Goal: Transaction & Acquisition: Book appointment/travel/reservation

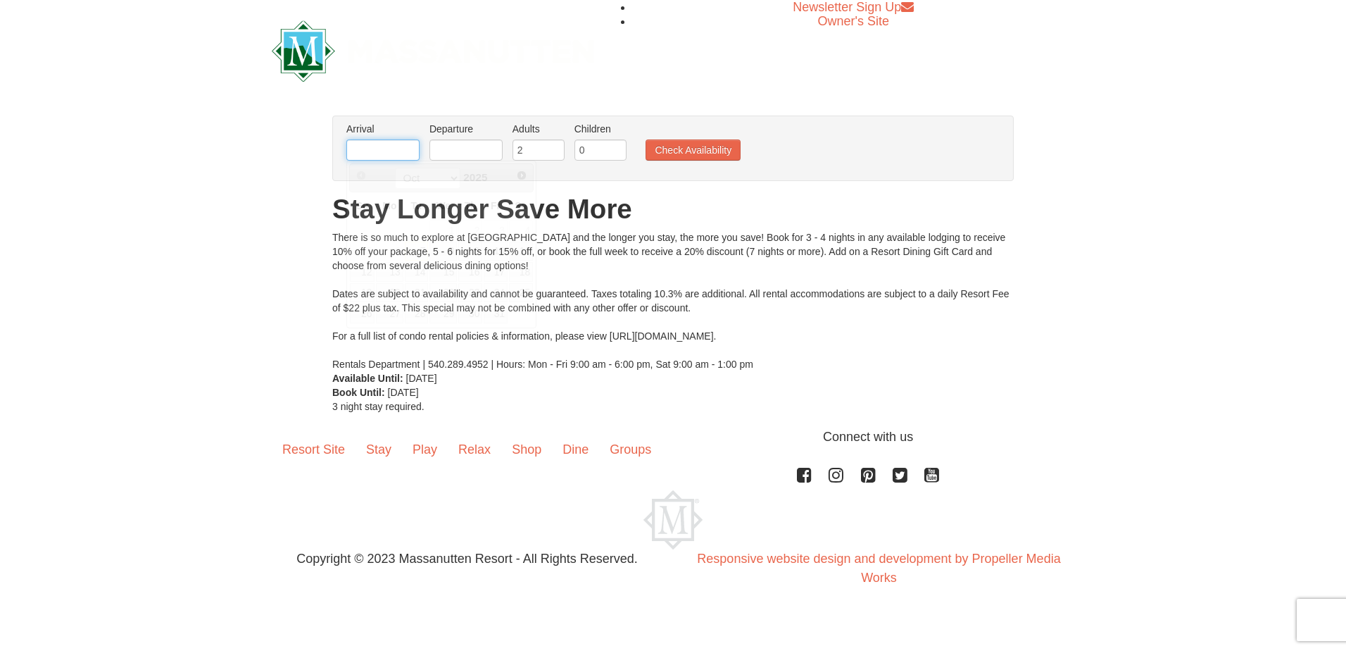
click at [389, 154] on input "text" at bounding box center [382, 149] width 73 height 21
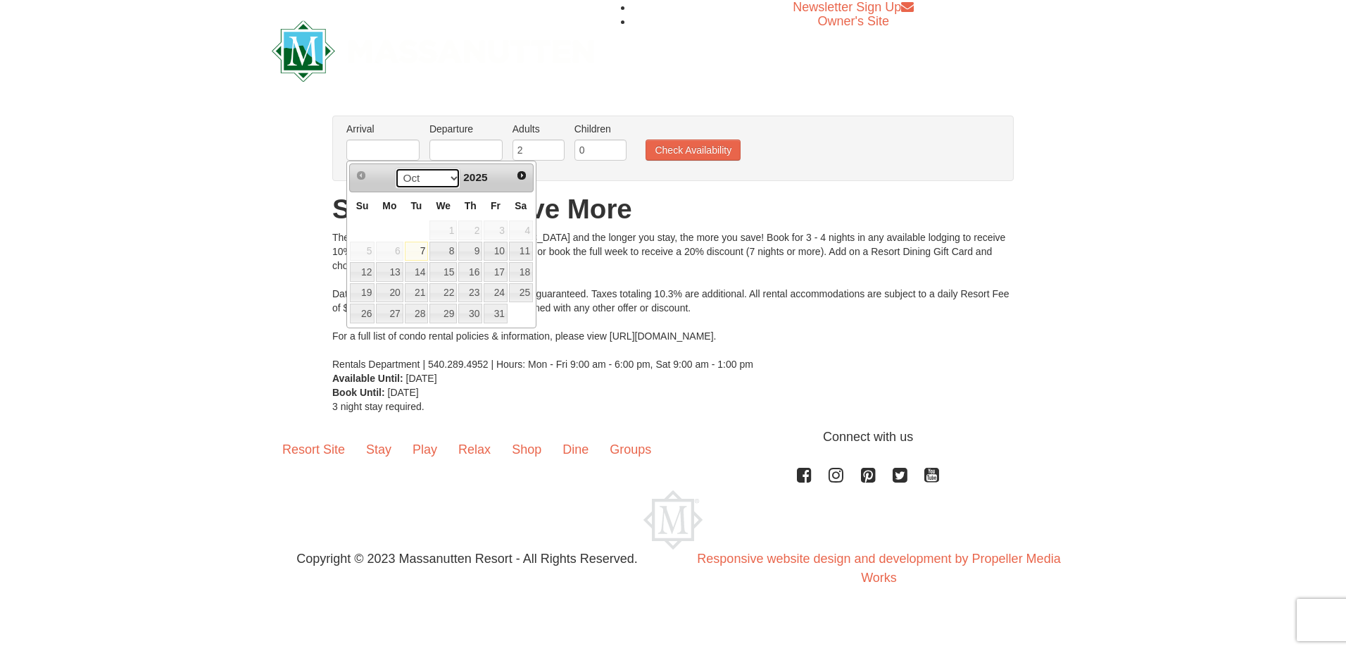
click at [449, 177] on select "Oct Nov Dec" at bounding box center [427, 178] width 65 height 21
click at [356, 312] on link "28" at bounding box center [362, 313] width 25 height 20
type input "[DATE]"
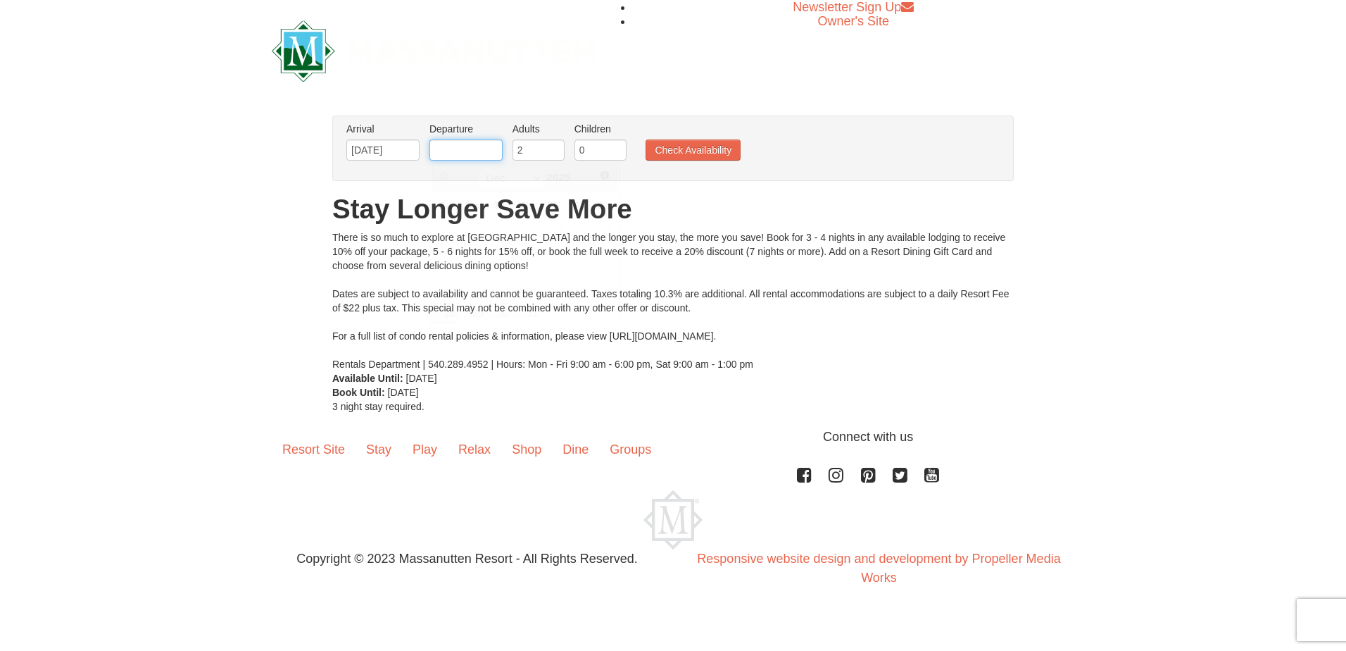
click at [463, 149] on input "text" at bounding box center [466, 149] width 73 height 21
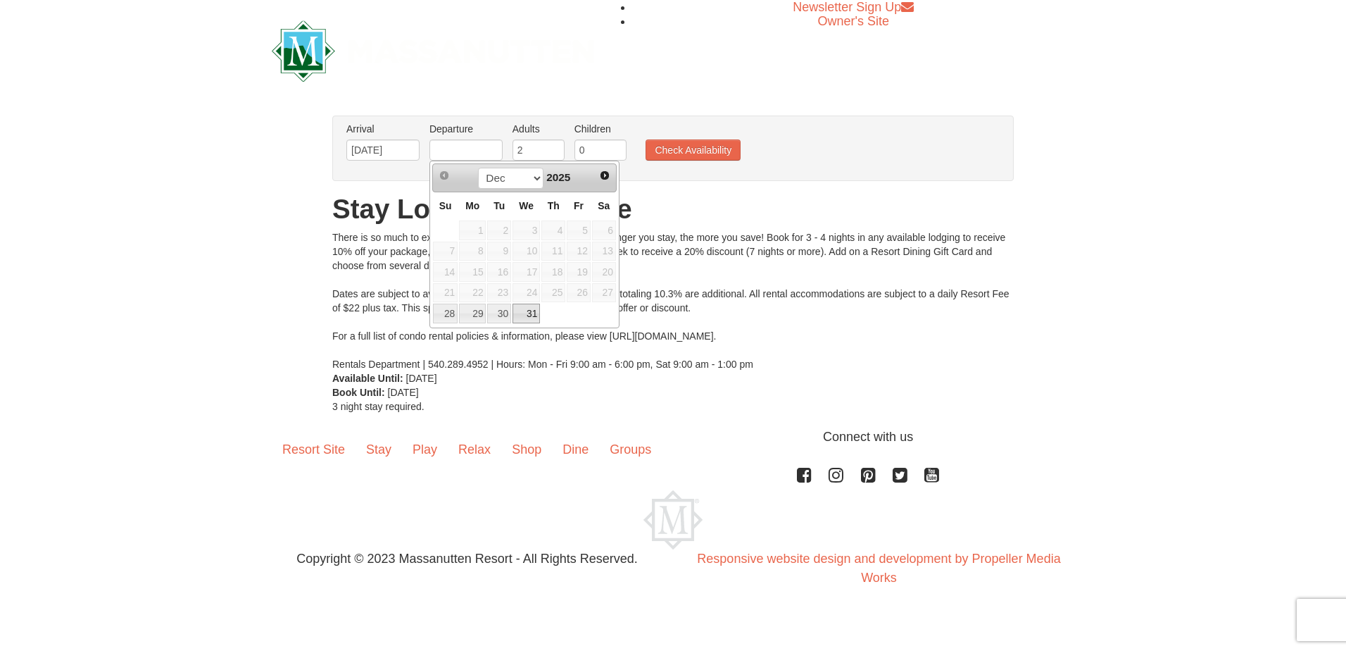
click at [530, 311] on link "31" at bounding box center [526, 313] width 27 height 20
type input "[DATE]"
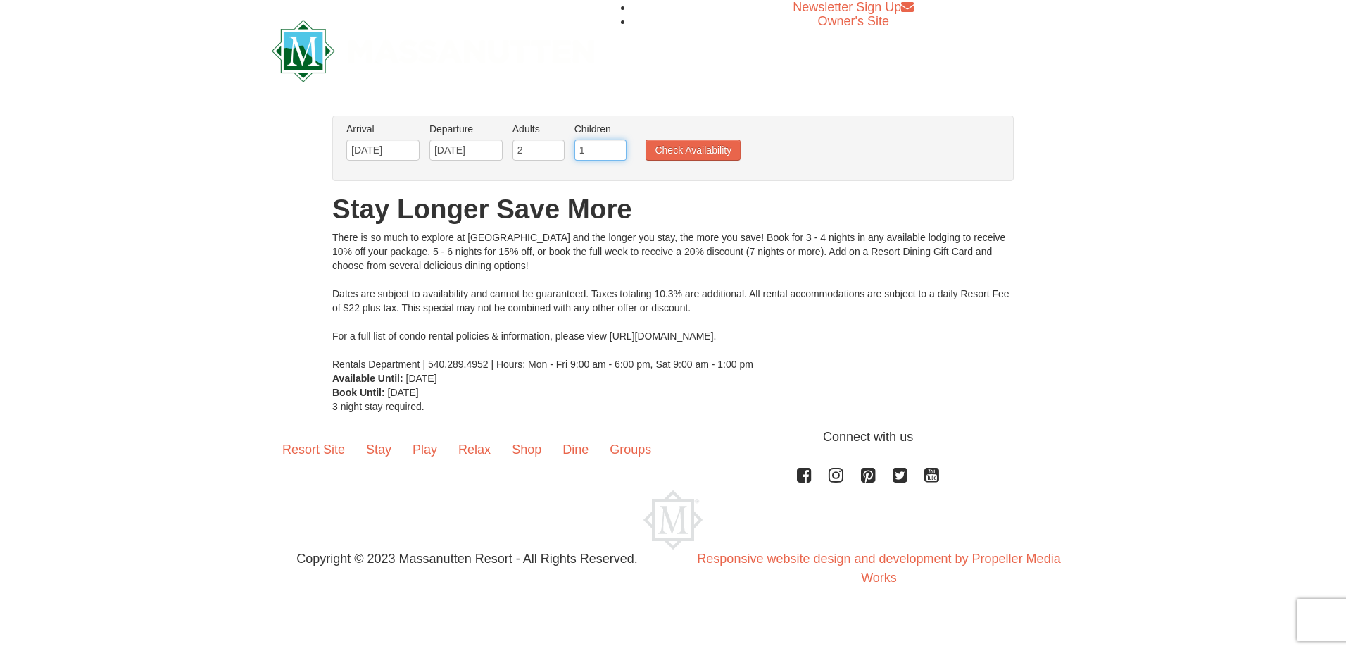
click at [615, 145] on input "1" at bounding box center [601, 149] width 52 height 21
click at [615, 145] on input "2" at bounding box center [601, 149] width 52 height 21
type input "3"
click at [615, 145] on input "3" at bounding box center [601, 149] width 52 height 21
click at [693, 146] on button "Check Availability" at bounding box center [693, 149] width 95 height 21
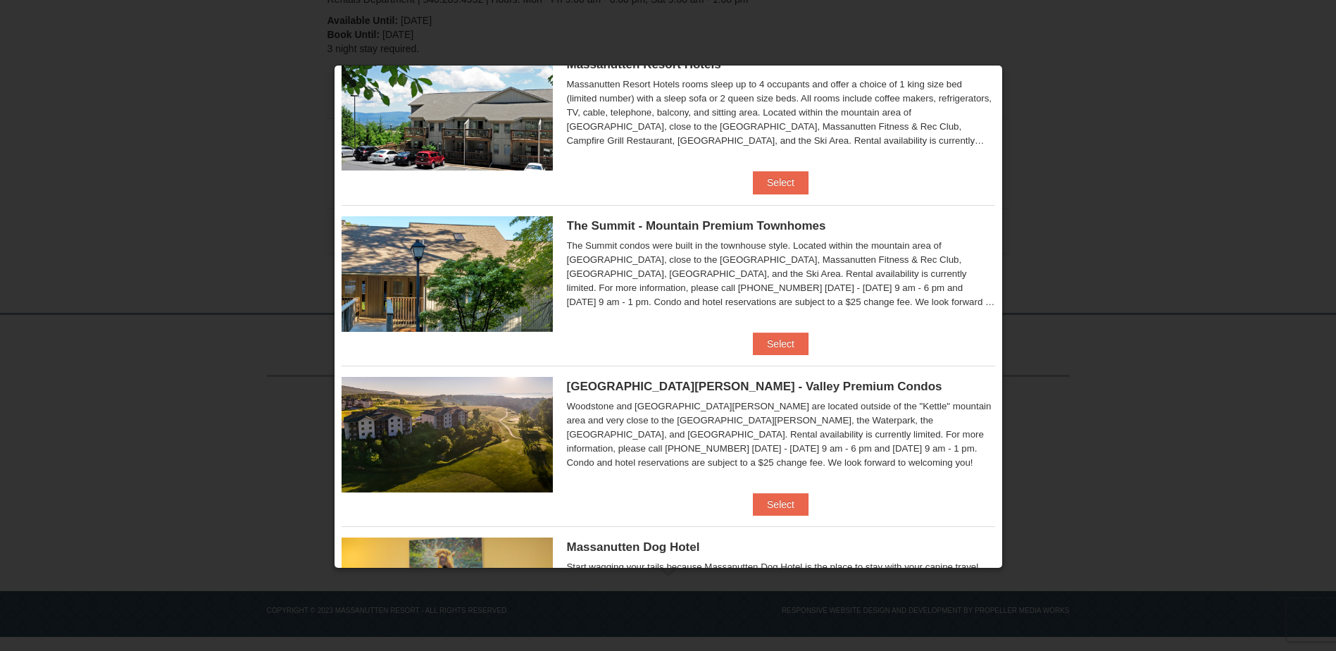
scroll to position [308, 0]
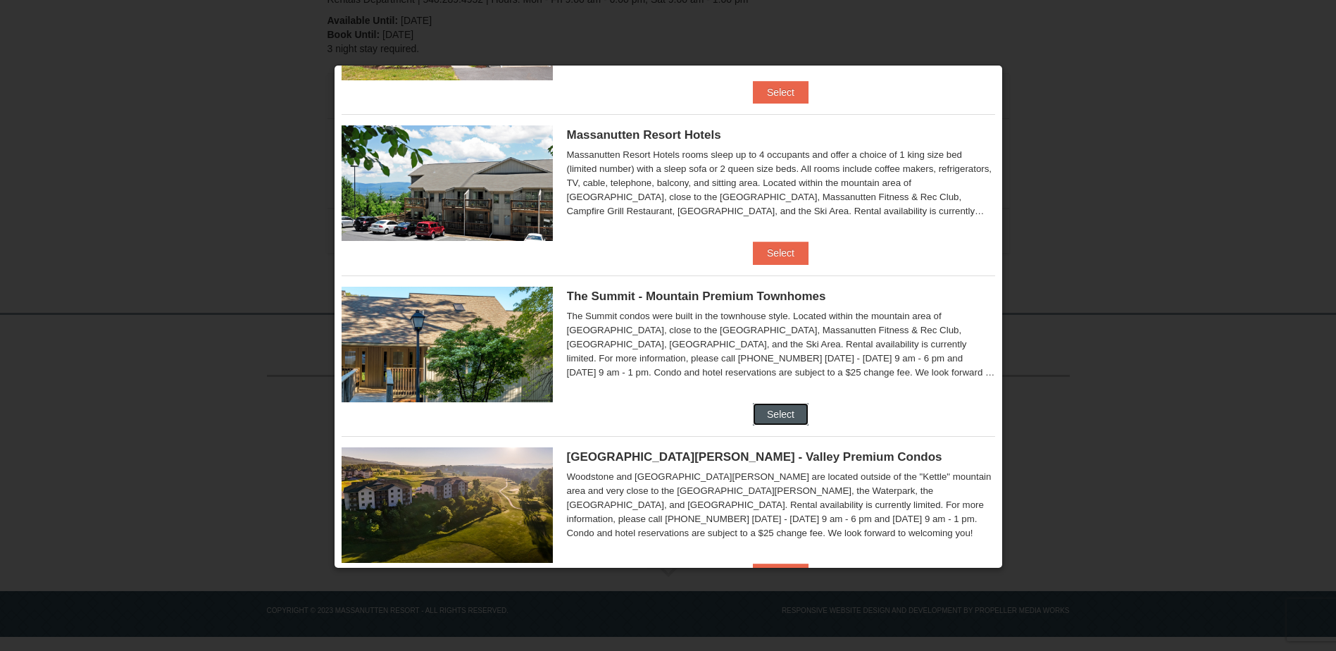
click at [780, 412] on button "Select" at bounding box center [781, 414] width 56 height 23
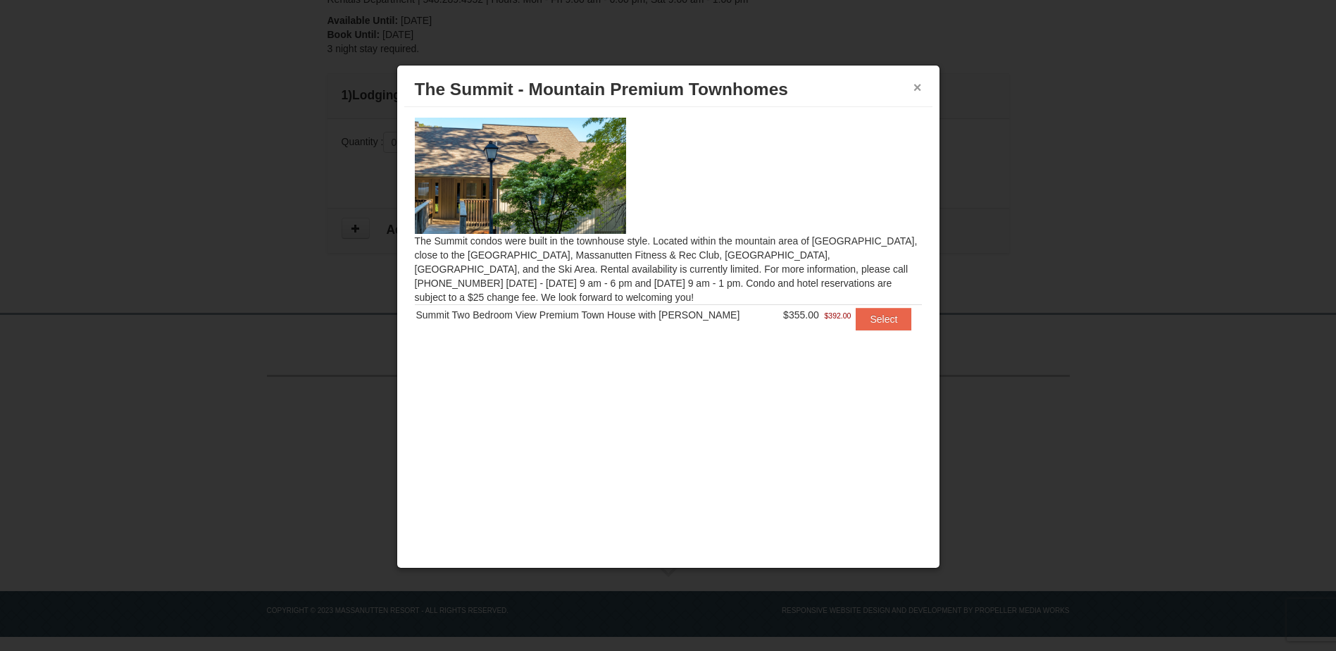
click at [920, 82] on button "×" at bounding box center [917, 87] width 8 height 14
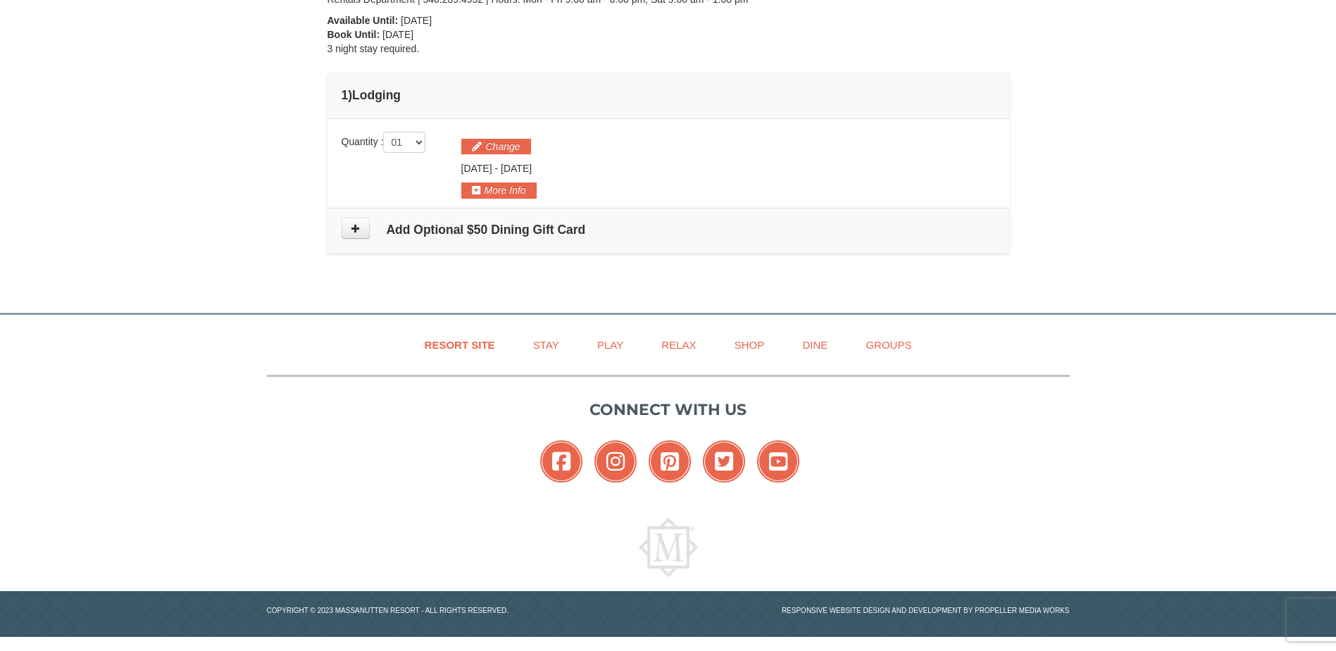
scroll to position [0, 0]
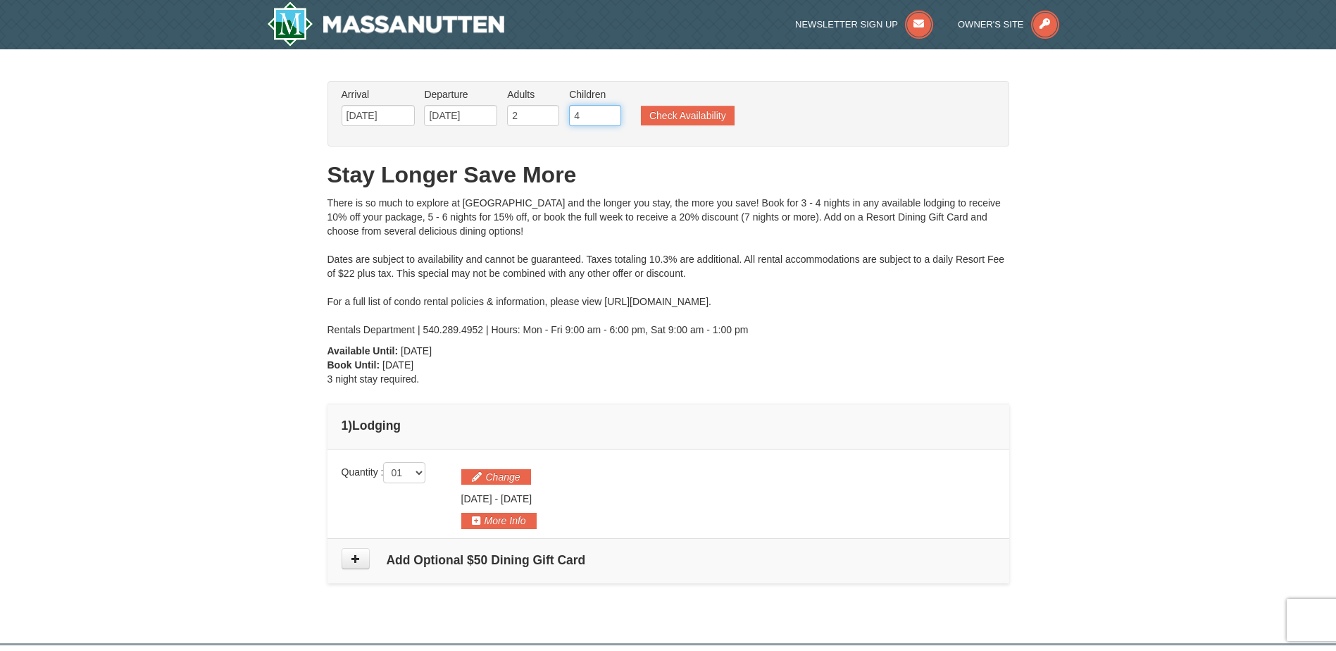
type input "4"
click at [611, 111] on input "4" at bounding box center [595, 115] width 52 height 21
click at [696, 115] on button "Check Availability" at bounding box center [688, 116] width 94 height 20
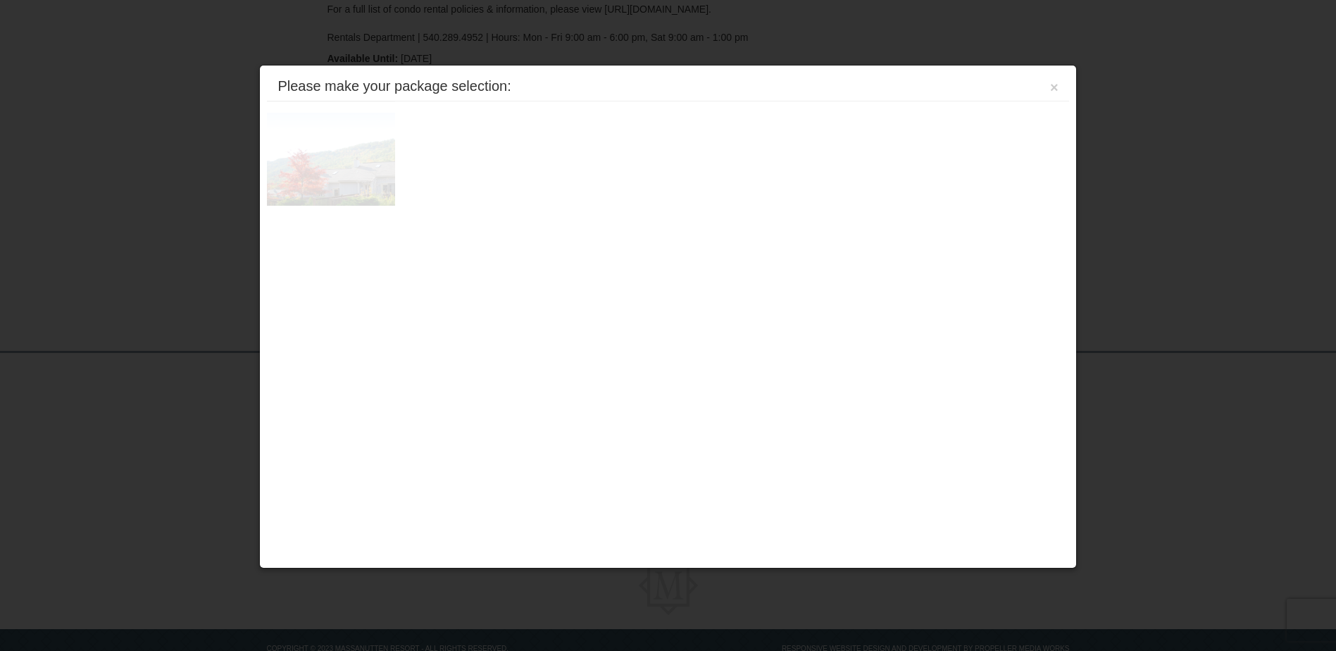
scroll to position [330, 0]
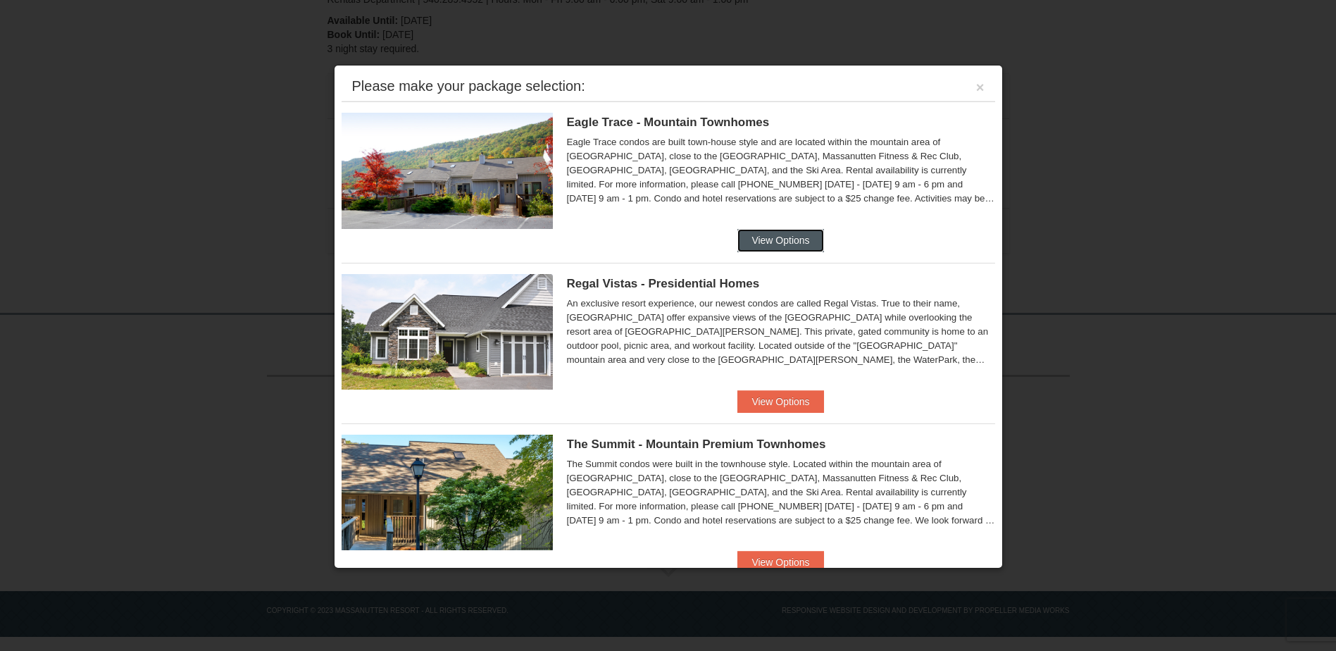
click at [772, 236] on button "View Options" at bounding box center [780, 240] width 86 height 23
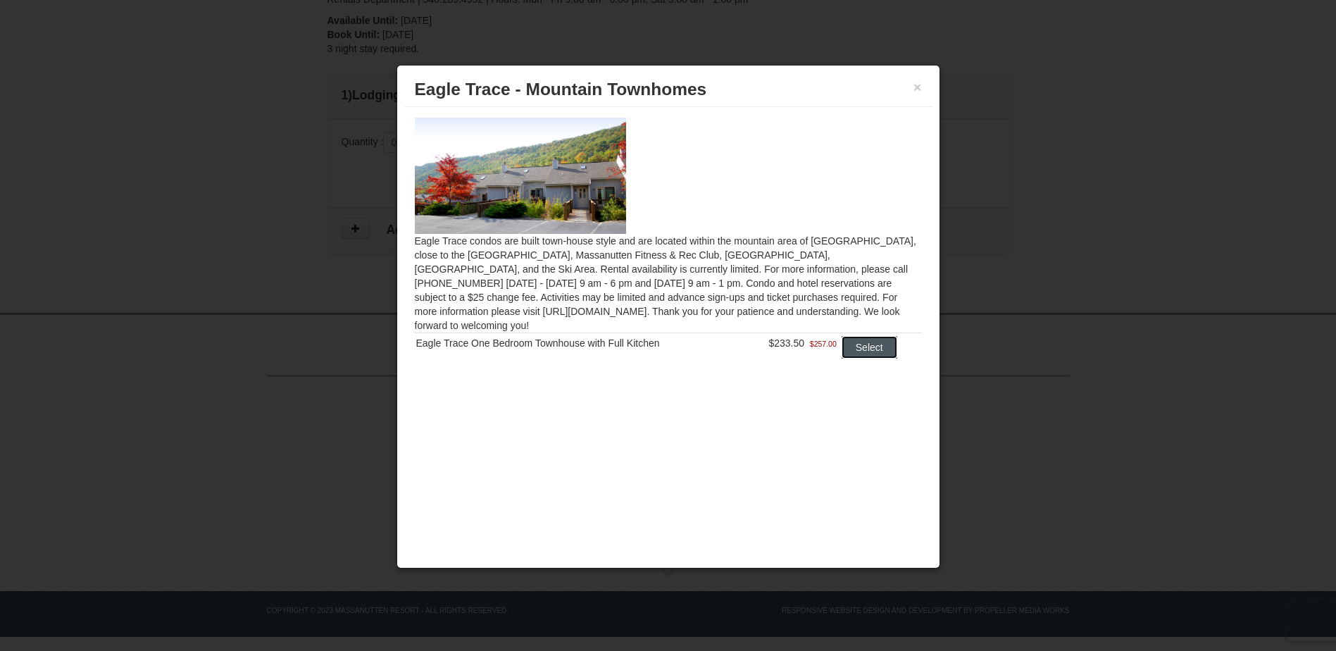
click at [869, 336] on button "Select" at bounding box center [869, 347] width 56 height 23
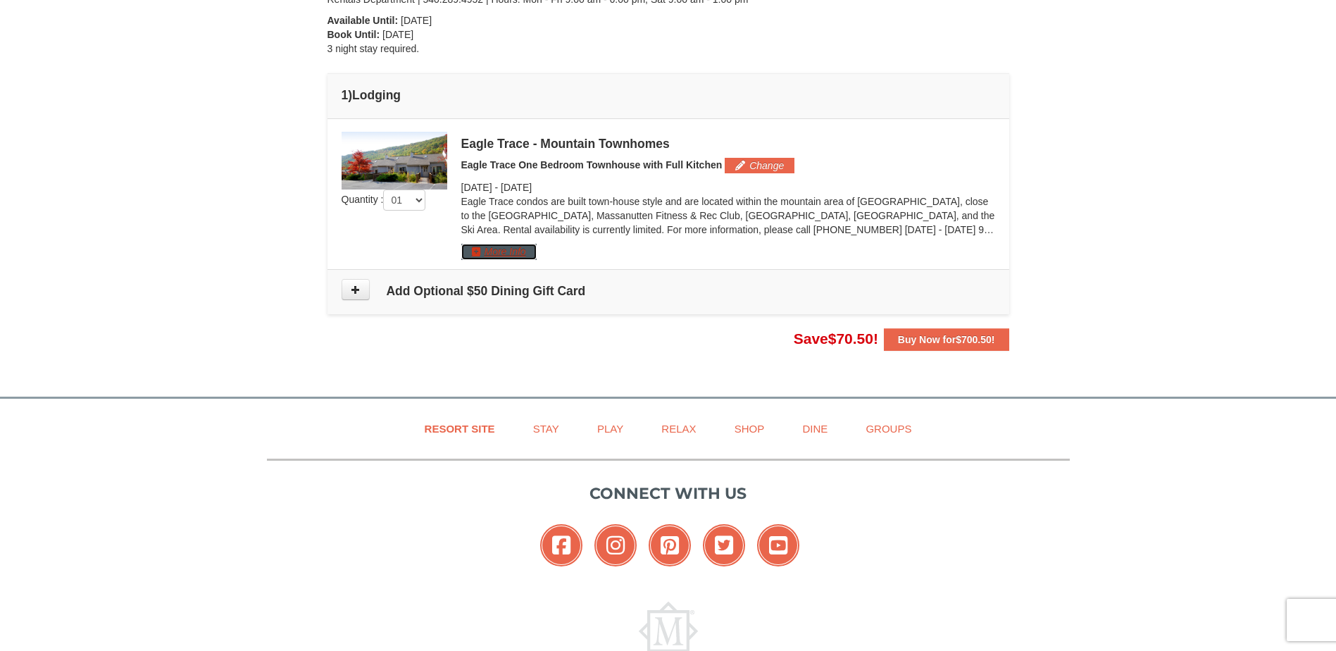
click at [470, 254] on button "More Info" at bounding box center [498, 251] width 75 height 15
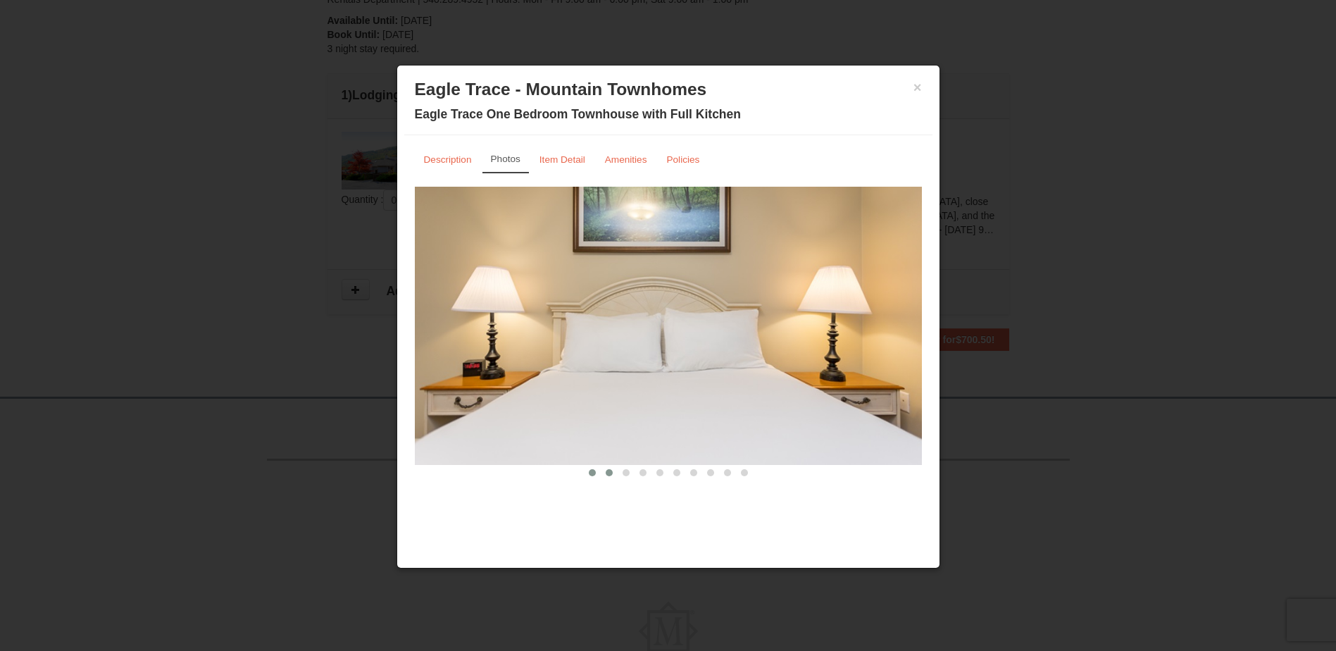
click at [607, 472] on span at bounding box center [609, 472] width 7 height 7
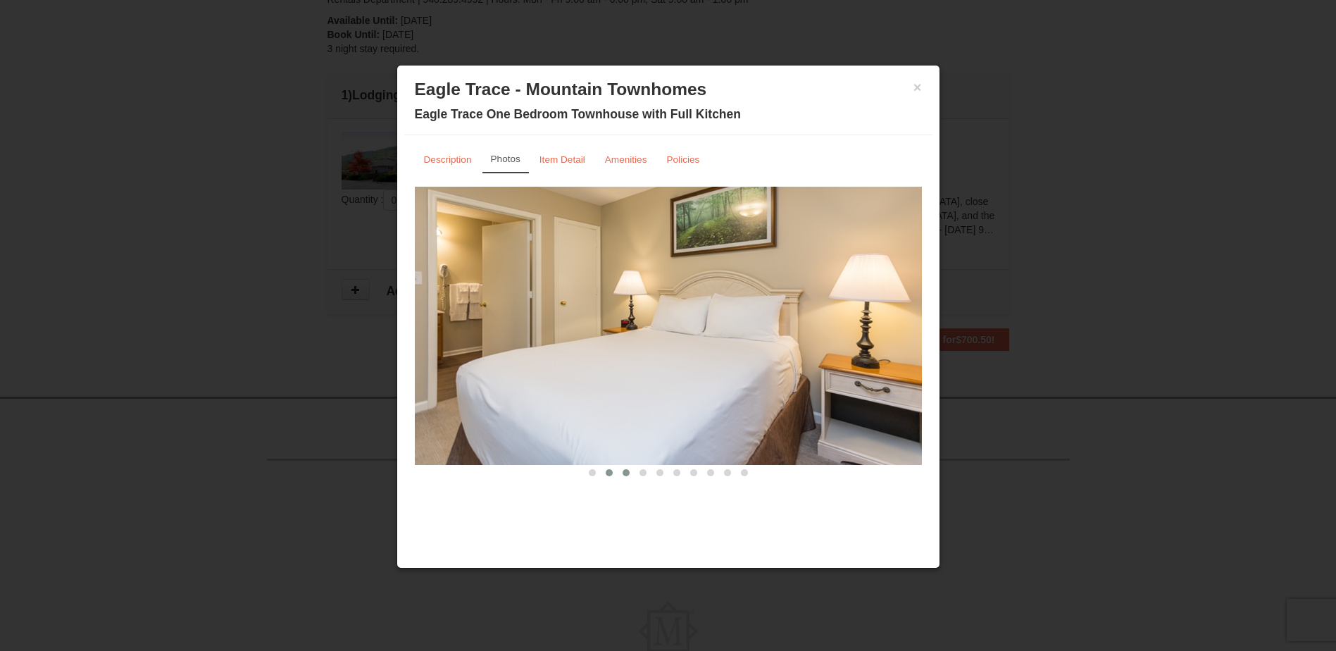
click at [622, 472] on span at bounding box center [625, 472] width 7 height 7
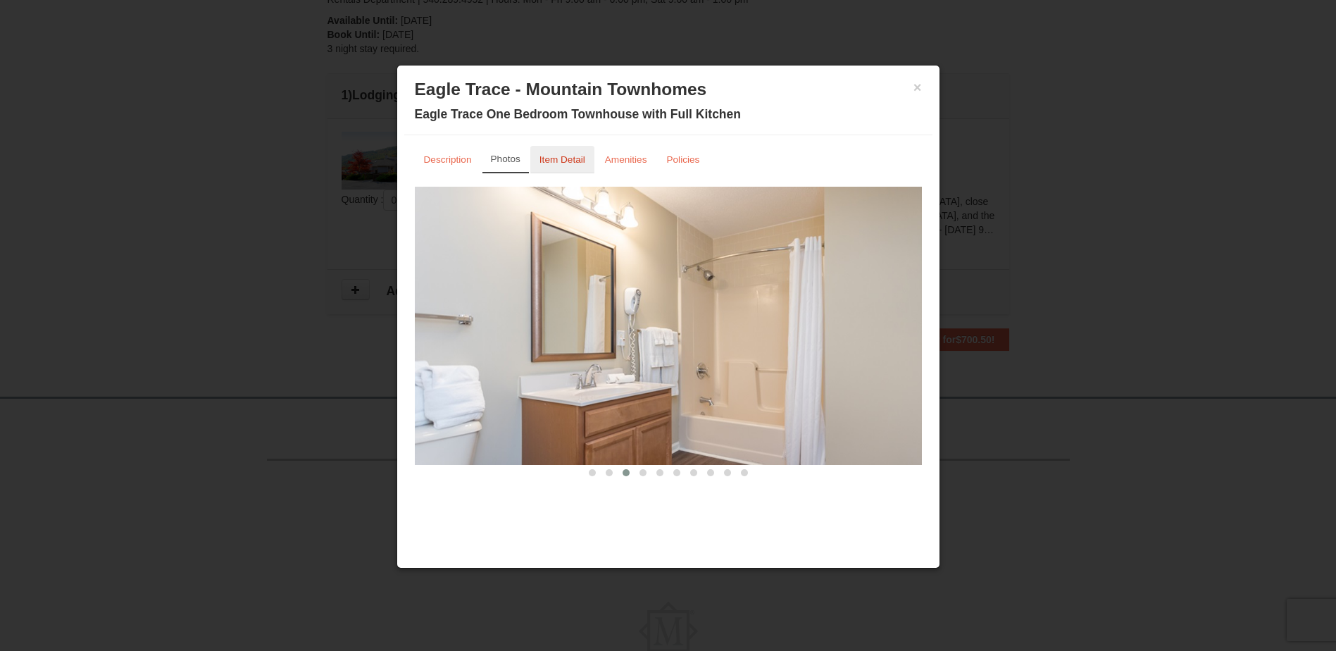
click at [575, 164] on small "Item Detail" at bounding box center [562, 159] width 46 height 11
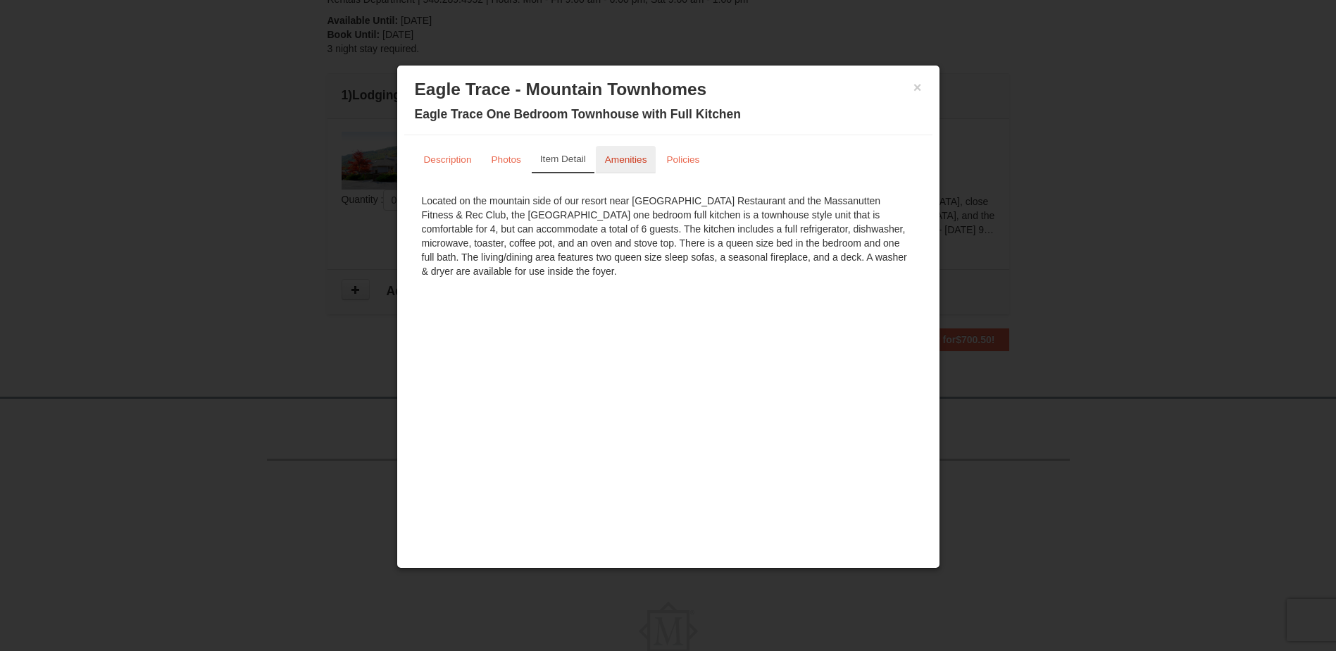
click at [622, 163] on small "Amenities" at bounding box center [626, 159] width 42 height 11
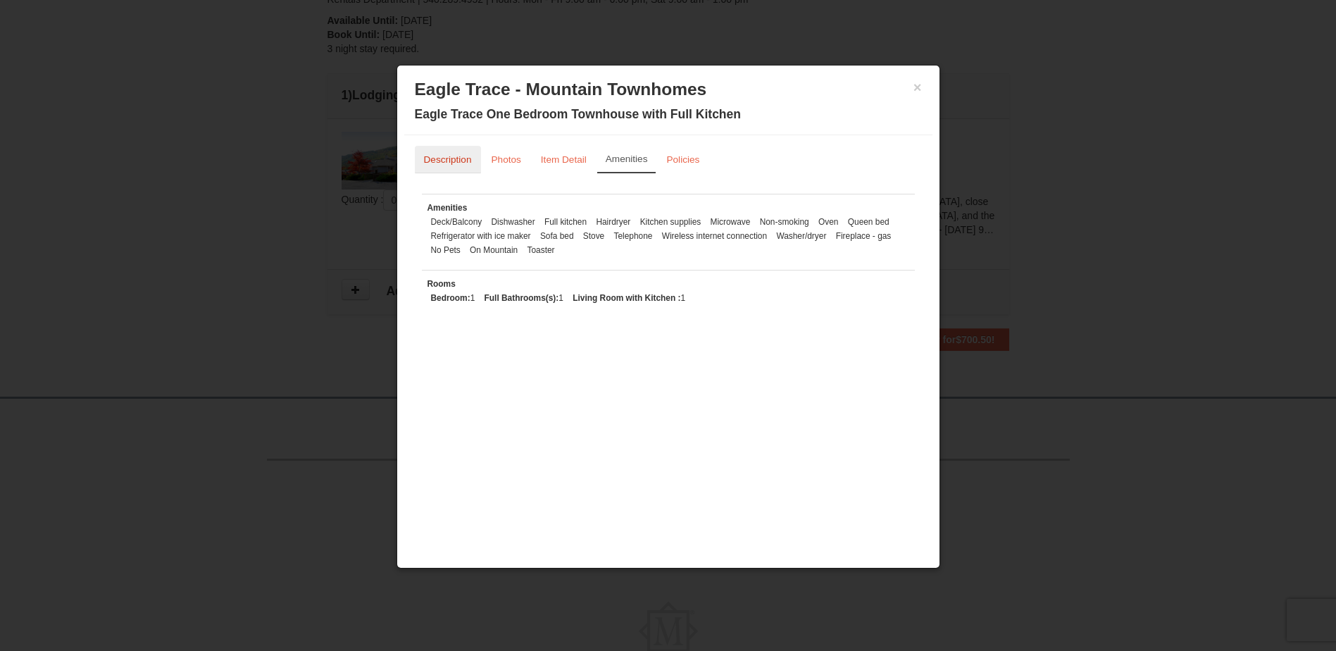
click at [433, 157] on small "Description" at bounding box center [448, 159] width 48 height 11
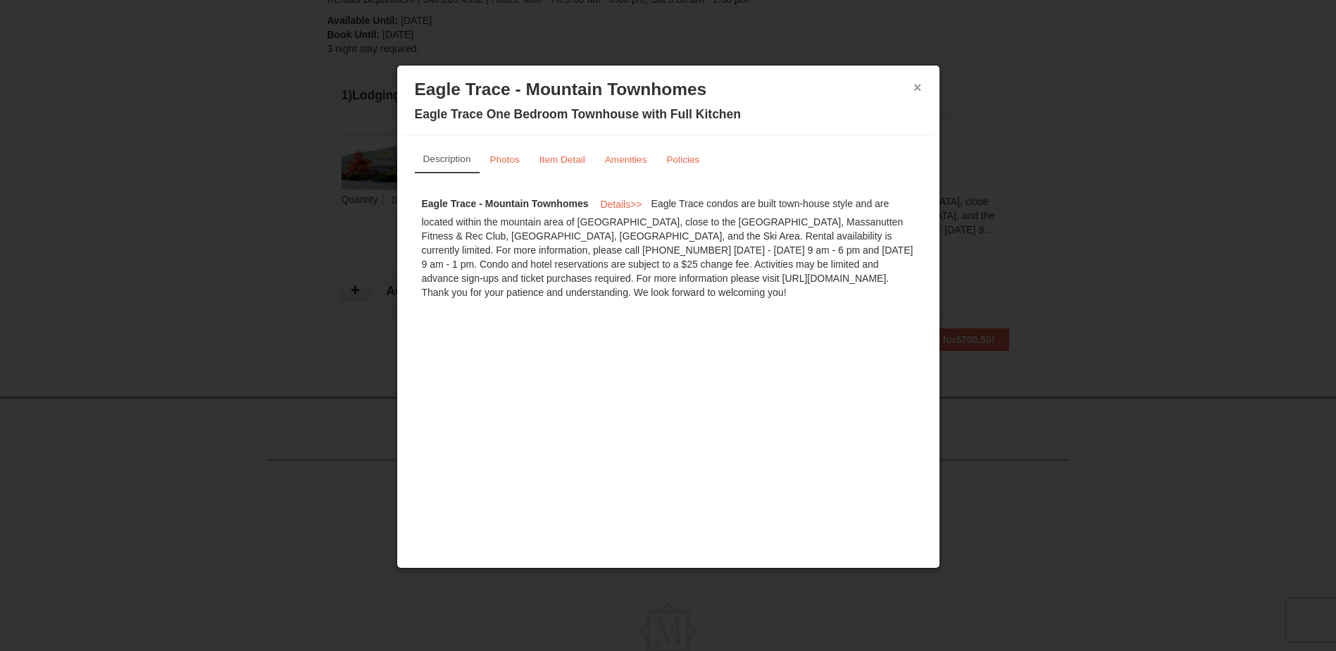
click at [918, 84] on button "×" at bounding box center [917, 87] width 8 height 14
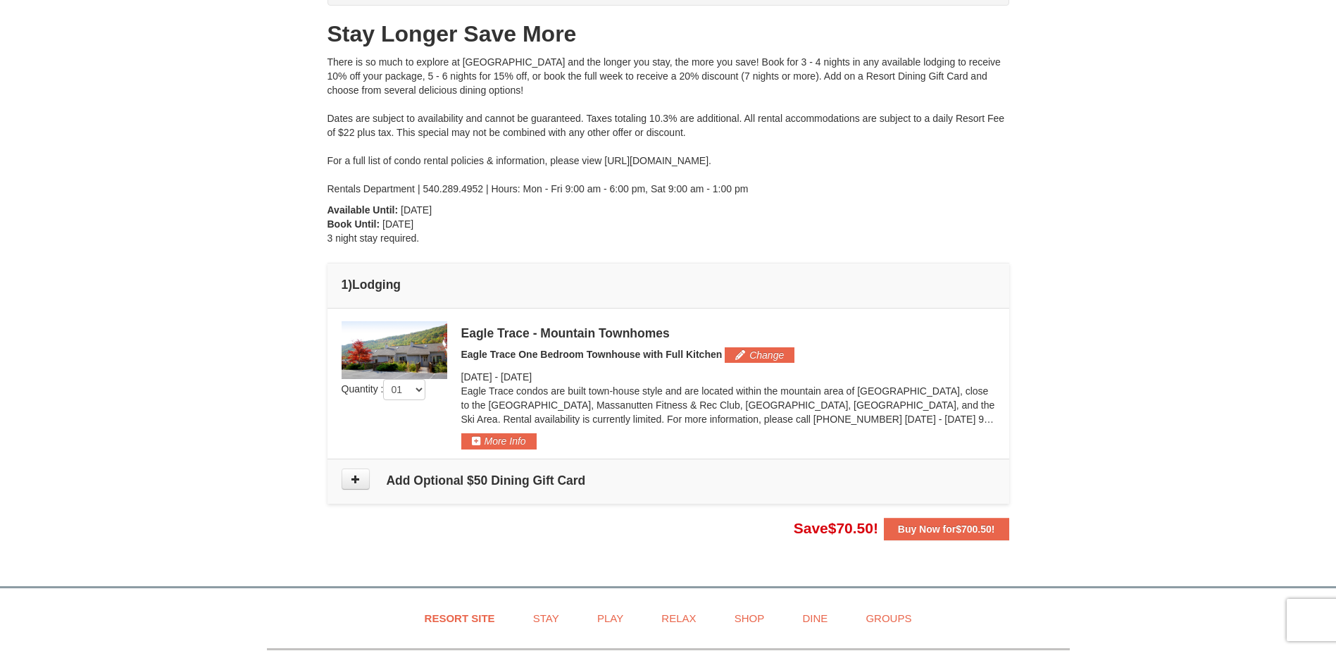
scroll to position [282, 0]
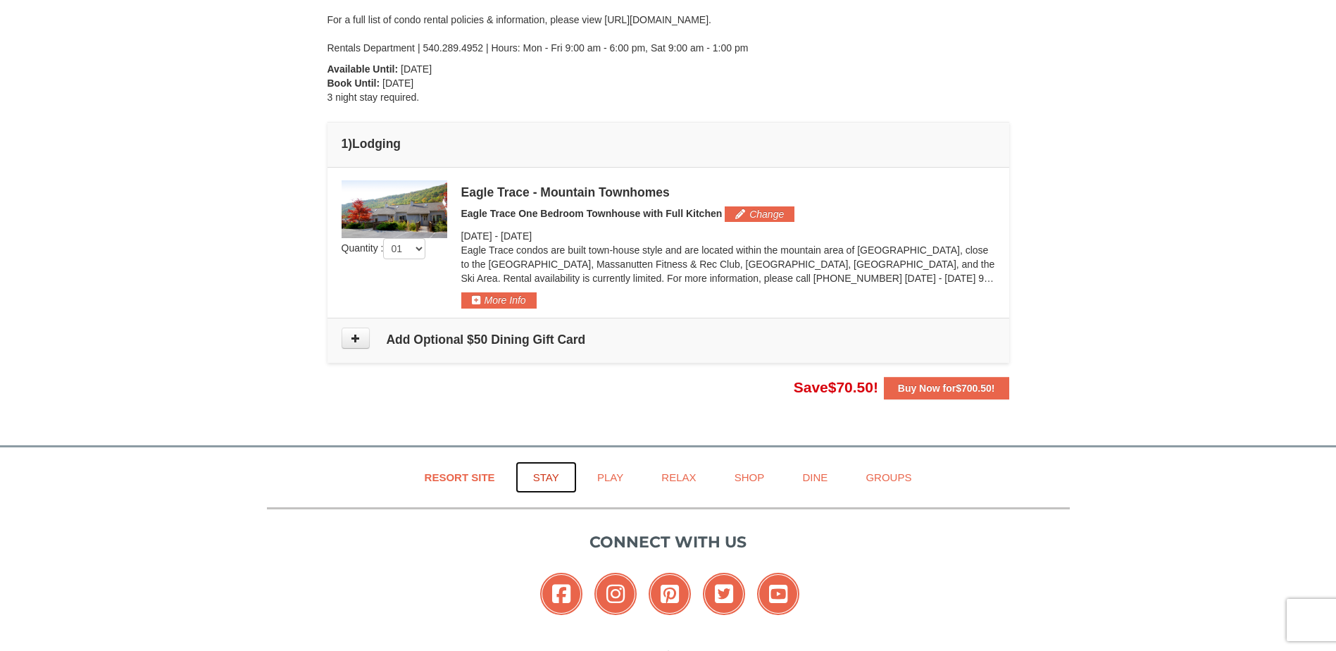
click at [538, 475] on link "Stay" at bounding box center [545, 477] width 61 height 32
